Goal: Transaction & Acquisition: Purchase product/service

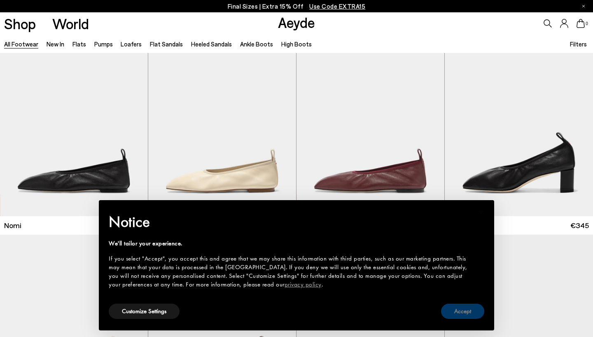
click at [454, 313] on button "Accept" at bounding box center [462, 311] width 43 height 15
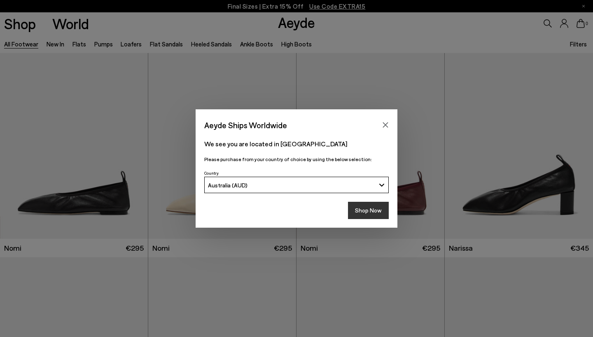
click at [376, 208] on button "Shop Now" at bounding box center [368, 210] width 41 height 17
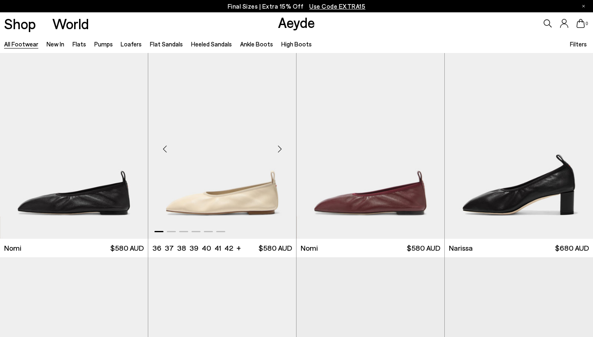
scroll to position [391, 0]
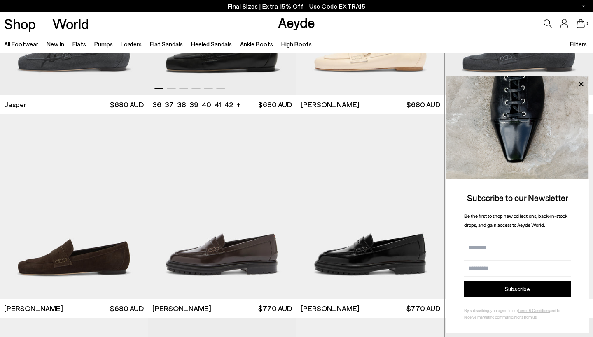
scroll to position [829, 0]
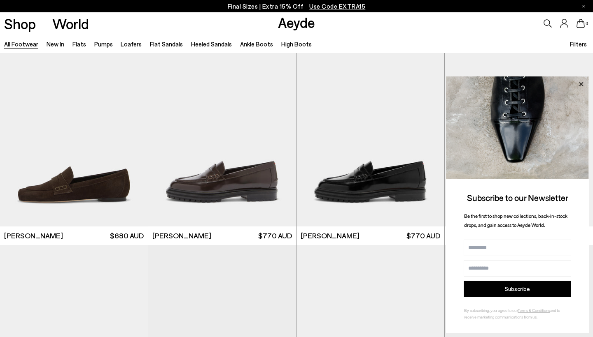
click at [580, 84] on icon at bounding box center [580, 84] width 11 height 11
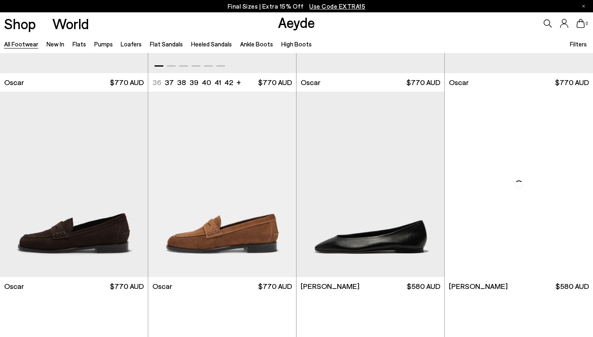
scroll to position [1521, 0]
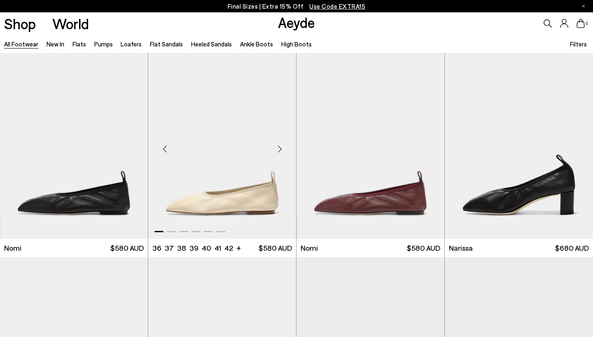
click at [244, 191] on img "1 / 6" at bounding box center [222, 146] width 148 height 186
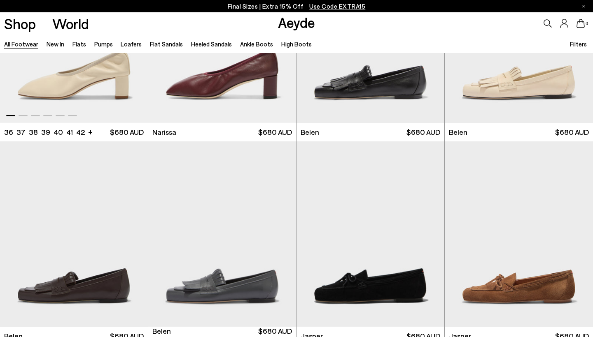
click at [100, 74] on img "1 / 6" at bounding box center [74, 30] width 148 height 186
click at [57, 47] on link "New In" at bounding box center [55, 43] width 18 height 7
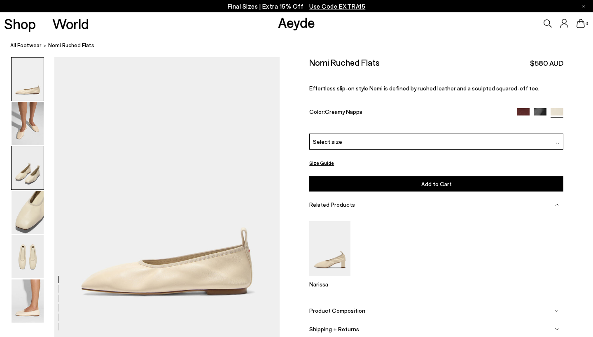
click at [30, 162] on img at bounding box center [28, 167] width 32 height 43
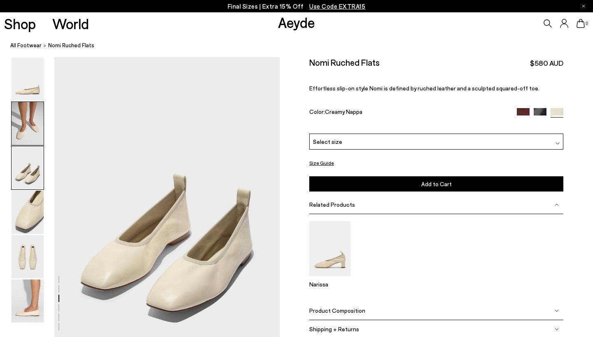
click at [29, 130] on img at bounding box center [28, 123] width 32 height 43
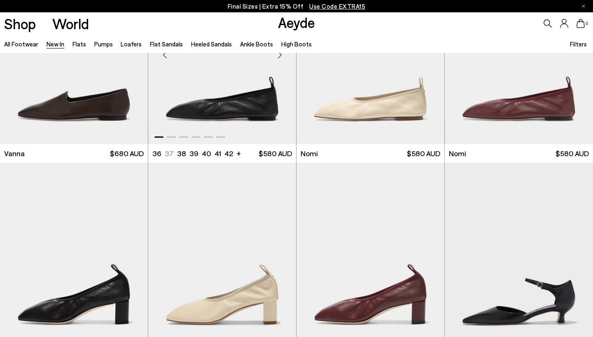
scroll to position [1454, 0]
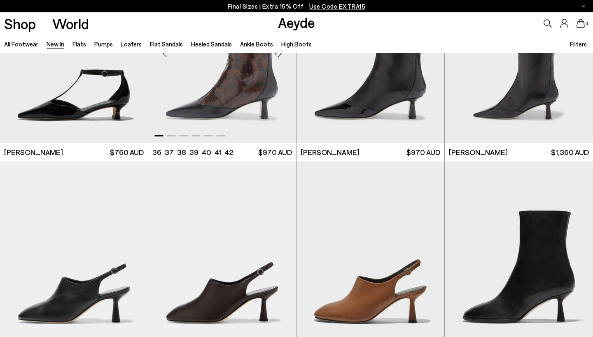
scroll to position [2258, 0]
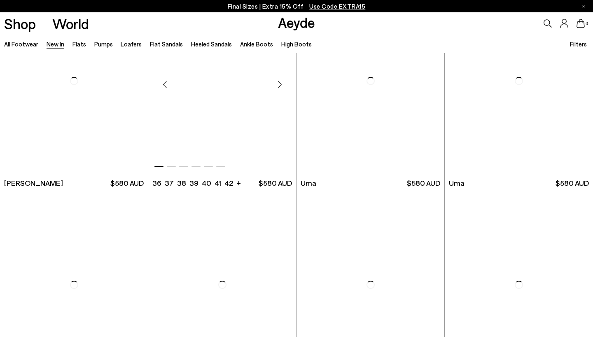
scroll to position [3894, 0]
